Goal: Information Seeking & Learning: Learn about a topic

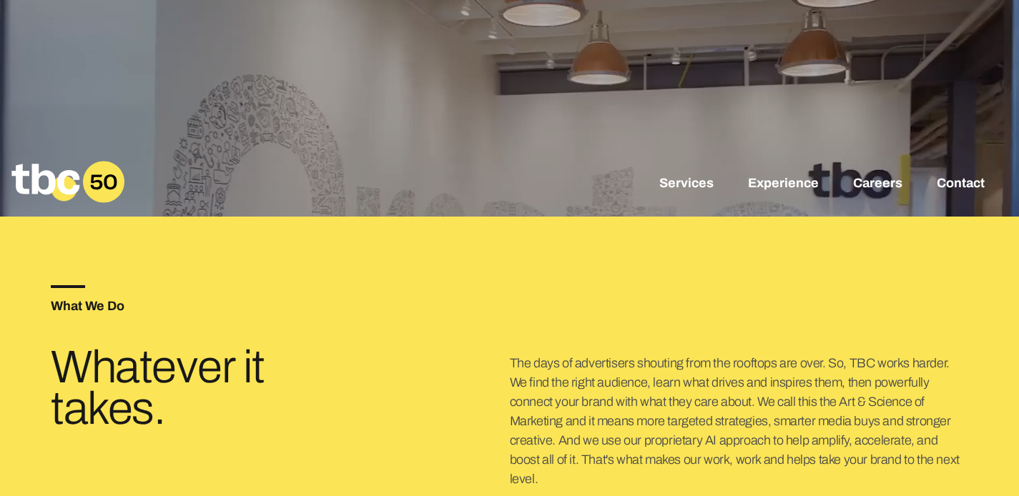
scroll to position [408, 0]
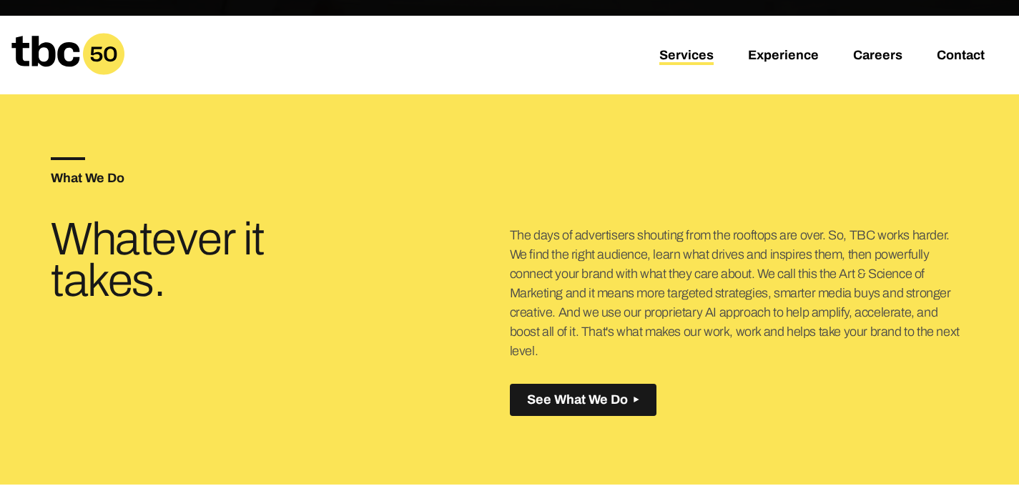
click at [689, 60] on link "Services" at bounding box center [686, 56] width 54 height 17
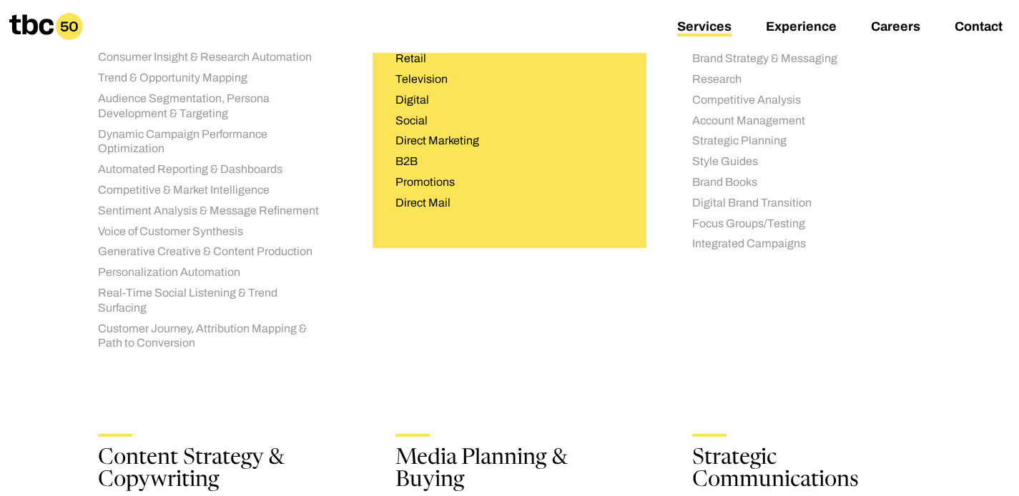
scroll to position [780, 0]
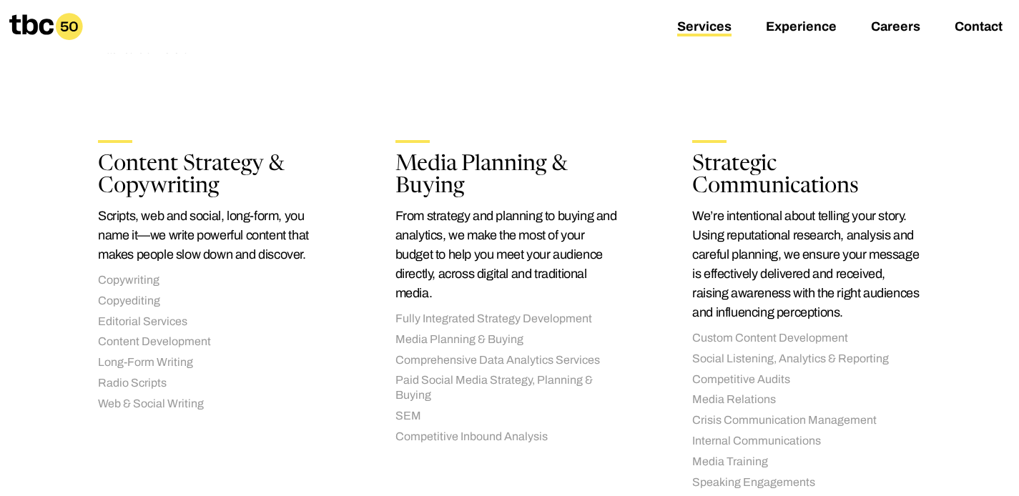
click at [2, 273] on section "AI Solutions We integrate a wide range of proprietary and third-party workflows…" at bounding box center [509, 480] width 1019 height 1816
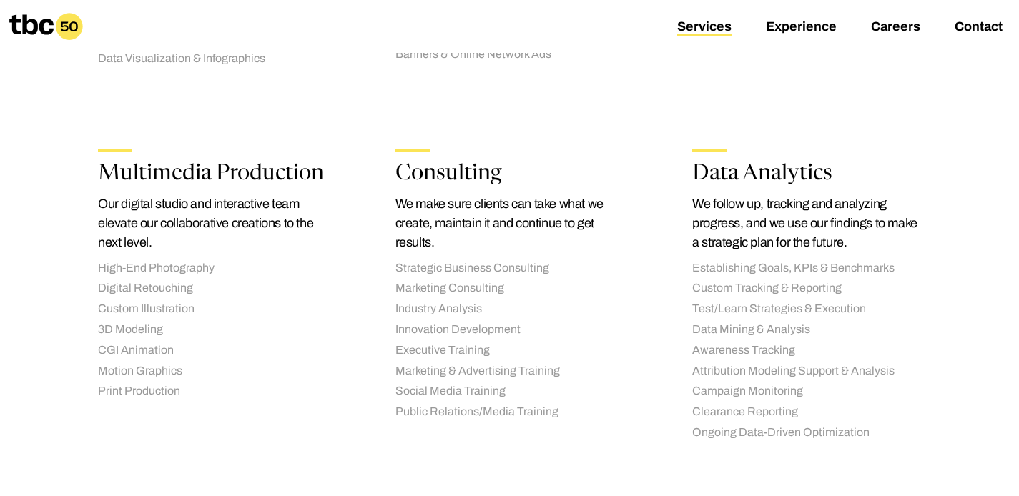
scroll to position [1677, 0]
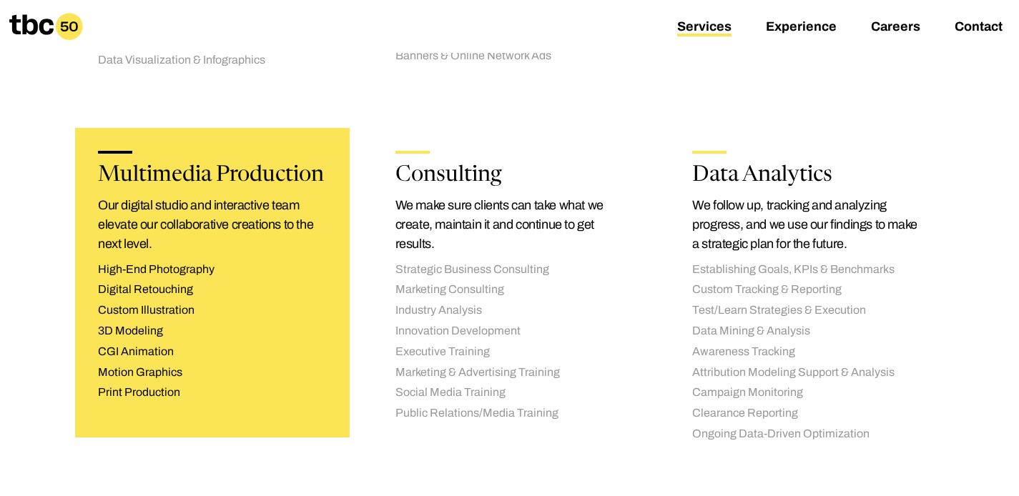
click at [163, 262] on li "High-End Photography" at bounding box center [212, 269] width 229 height 15
click at [158, 165] on h2 "Multimedia Production" at bounding box center [212, 175] width 229 height 21
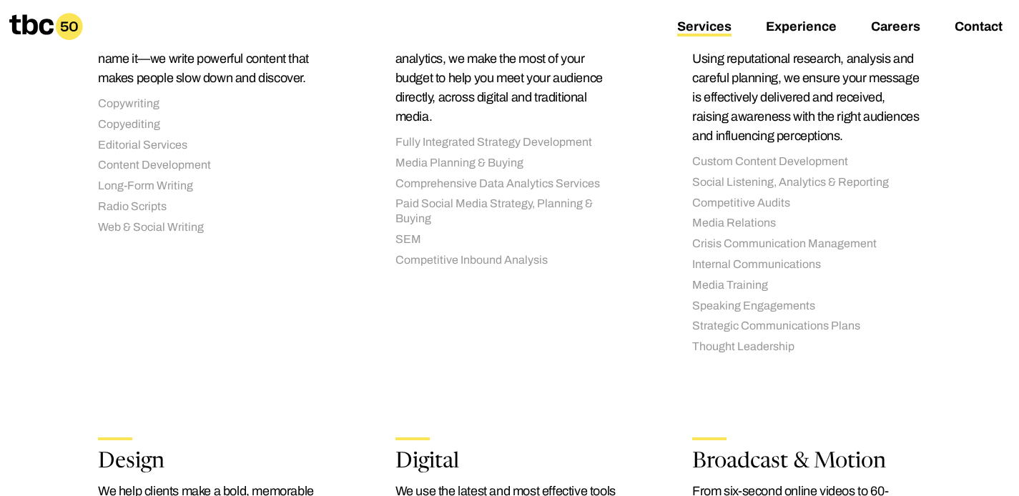
scroll to position [803, 0]
